Goal: Information Seeking & Learning: Find specific fact

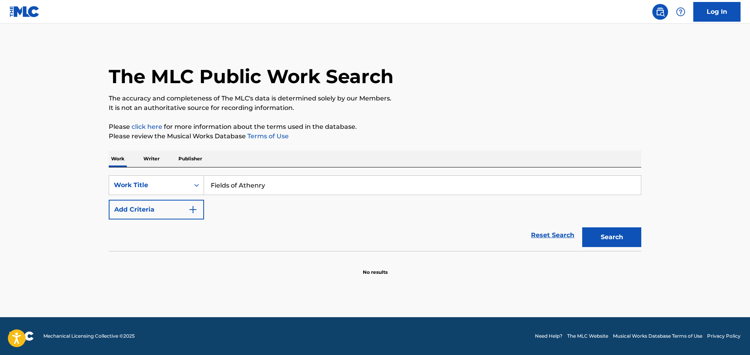
type input "Fields of Athenry"
click at [193, 207] on img "Search Form" at bounding box center [192, 209] width 9 height 9
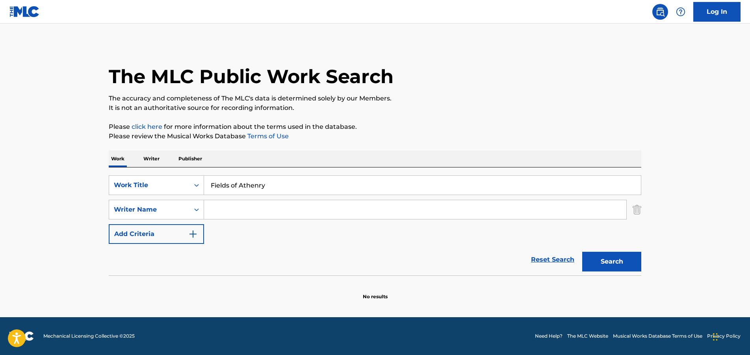
click at [230, 210] on input "Search Form" at bounding box center [415, 209] width 422 height 19
type input "St. [PERSON_NAME]"
click at [582, 252] on button "Search" at bounding box center [611, 262] width 59 height 20
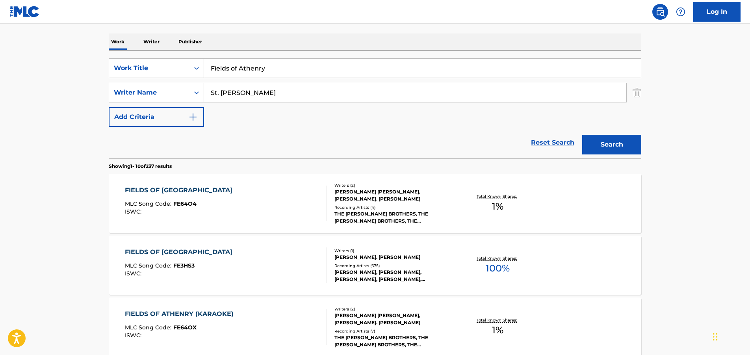
scroll to position [118, 0]
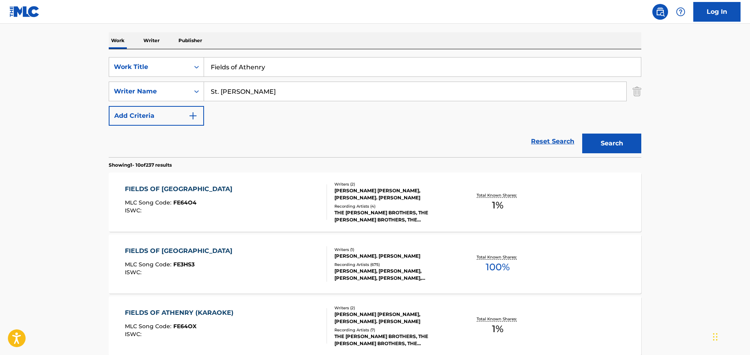
click at [174, 251] on div "FIELDS OF [GEOGRAPHIC_DATA]" at bounding box center [180, 250] width 111 height 9
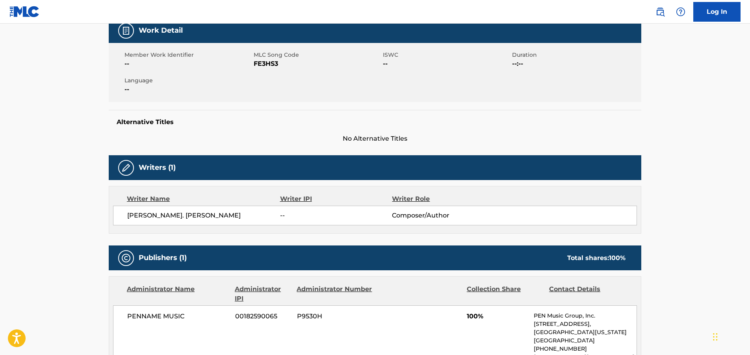
scroll to position [236, 0]
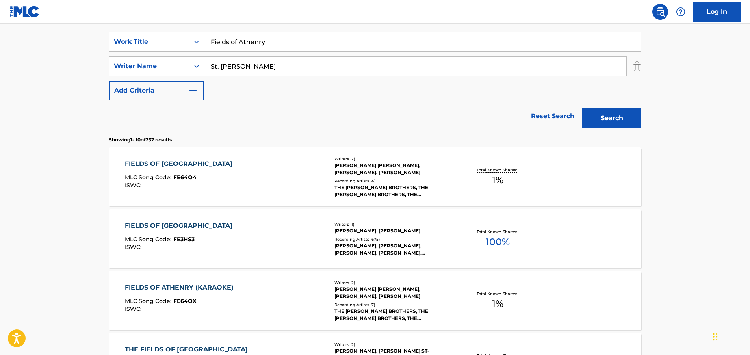
scroll to position [157, 0]
